Goal: Transaction & Acquisition: Purchase product/service

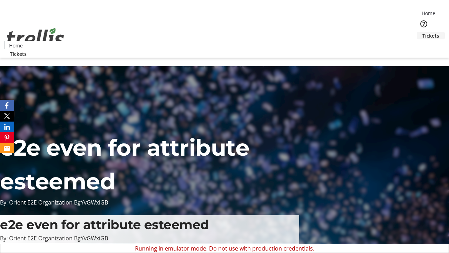
click at [423, 32] on span "Tickets" at bounding box center [431, 35] width 17 height 7
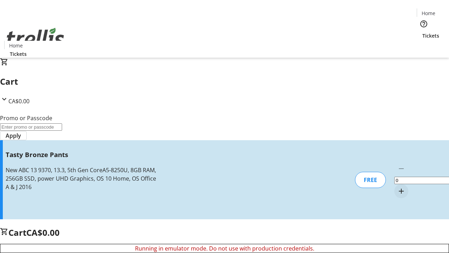
click at [397, 187] on mat-icon "Increment by one" at bounding box center [401, 191] width 8 height 8
type input "1"
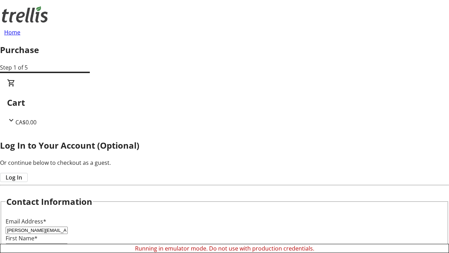
type input "[PERSON_NAME]"
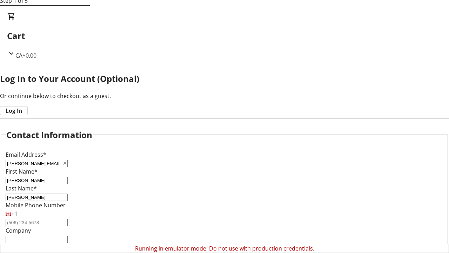
scroll to position [70, 0]
